Goal: Information Seeking & Learning: Learn about a topic

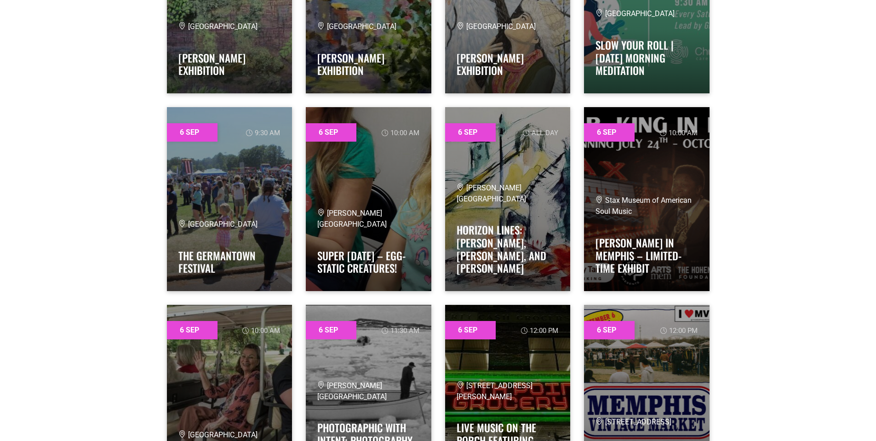
scroll to position [2436, 0]
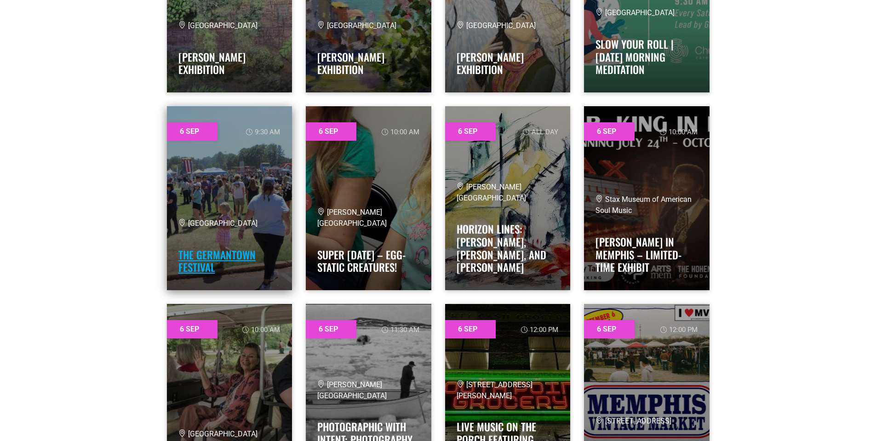
click at [245, 252] on link "The Germantown Festival" at bounding box center [216, 261] width 77 height 28
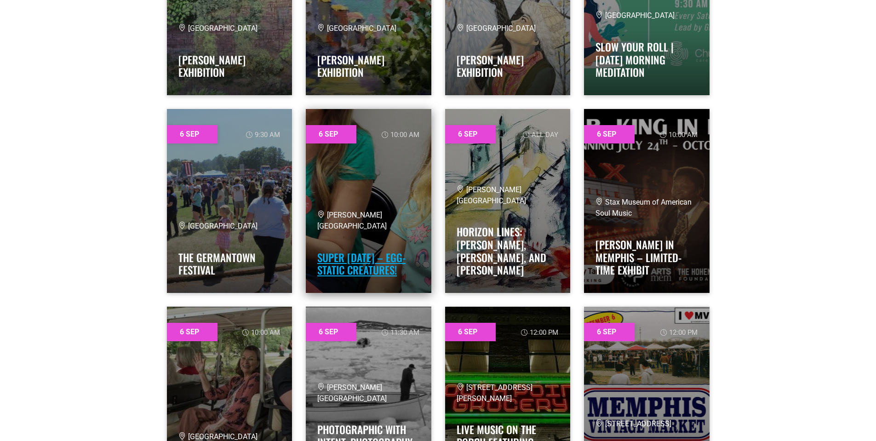
click at [356, 260] on link "Super [DATE] – Egg-static Creatures!" at bounding box center [361, 264] width 88 height 28
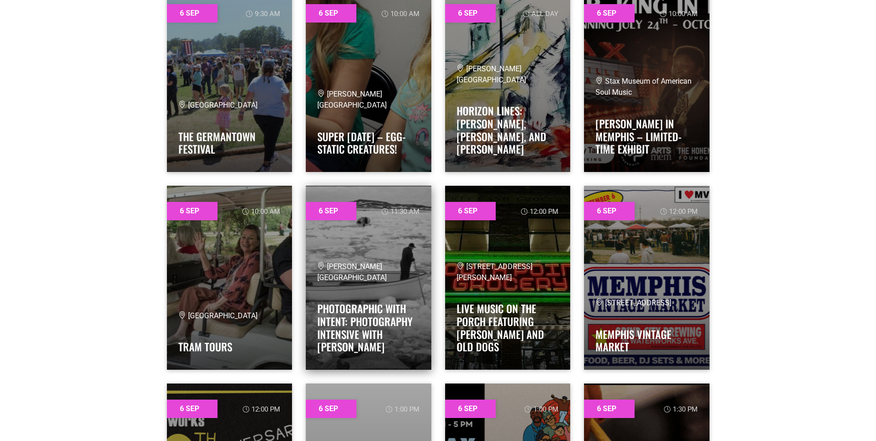
scroll to position [2568, 0]
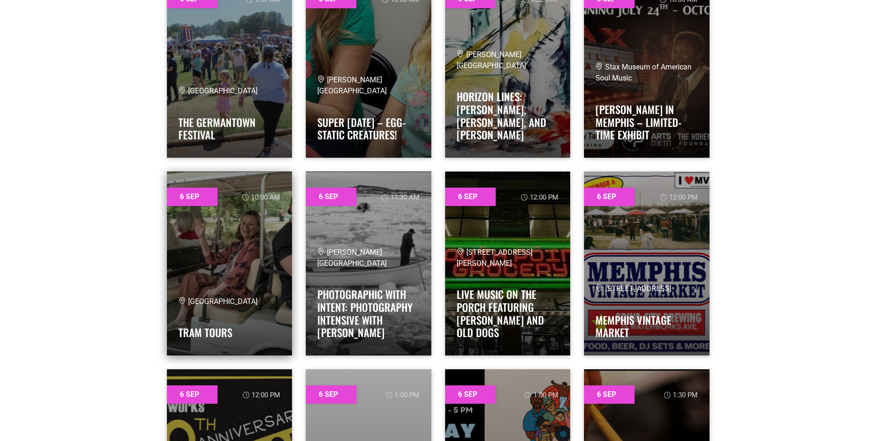
click at [233, 320] on div "[GEOGRAPHIC_DATA] Tram Tours" at bounding box center [229, 320] width 102 height 48
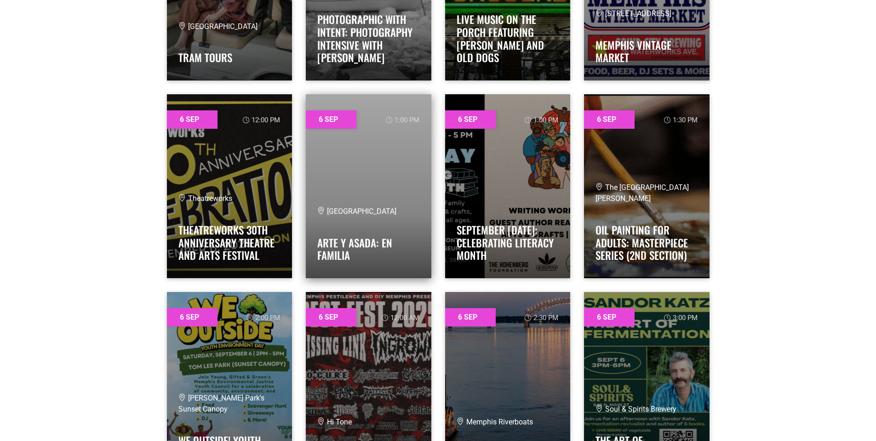
scroll to position [2844, 0]
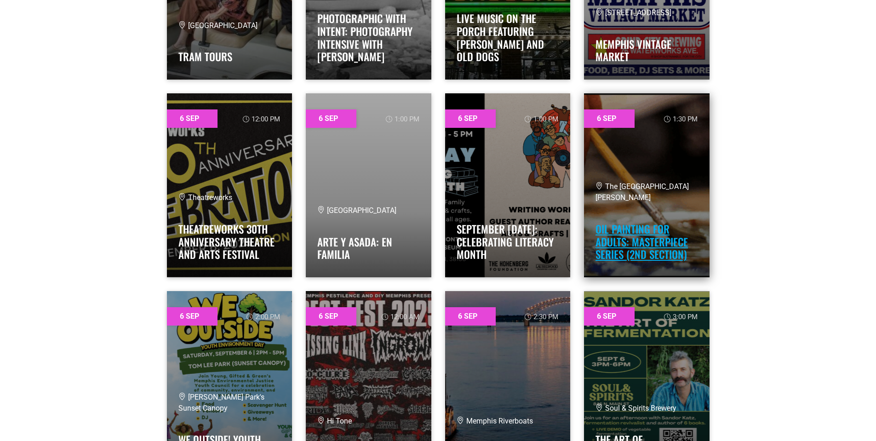
click at [623, 238] on link "Oil Painting for Adults: Masterpiece Series (2nd Section)" at bounding box center [641, 241] width 92 height 41
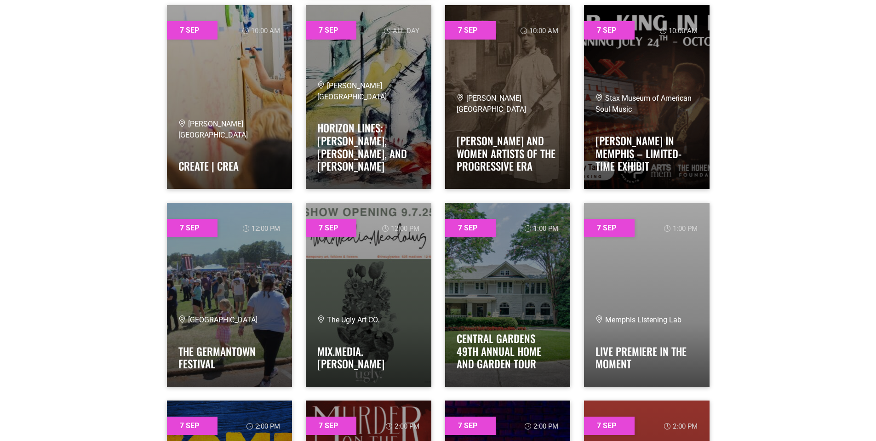
scroll to position [4499, 0]
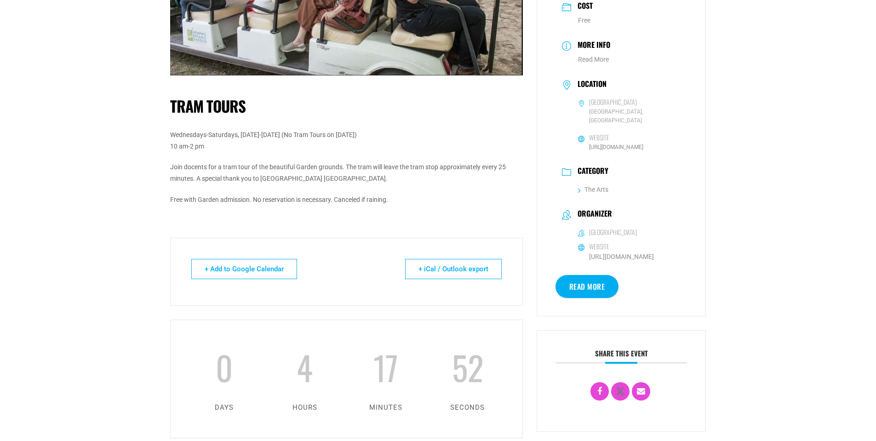
scroll to position [92, 0]
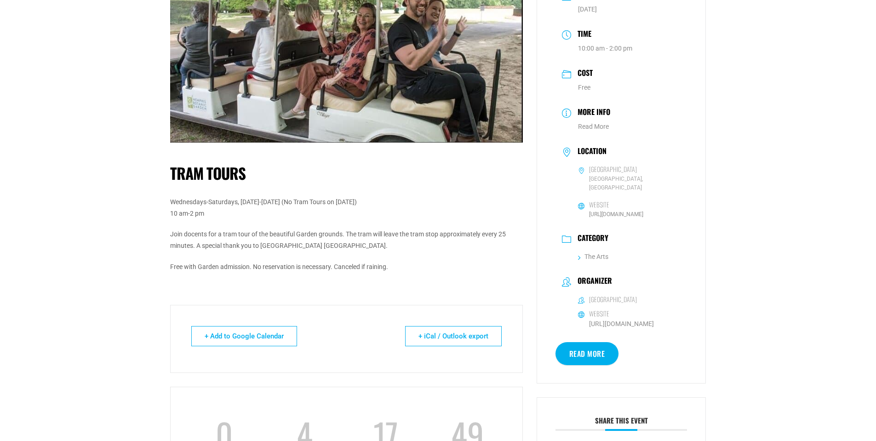
click at [595, 353] on link "Read More" at bounding box center [586, 353] width 63 height 23
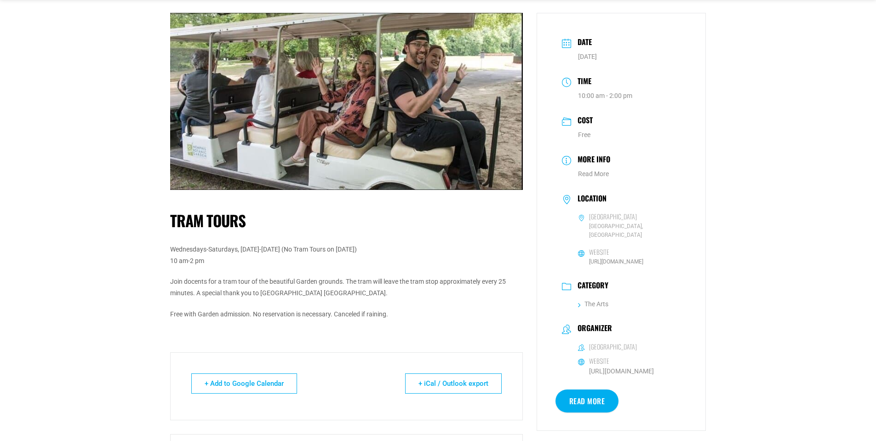
scroll to position [0, 0]
